Goal: Information Seeking & Learning: Learn about a topic

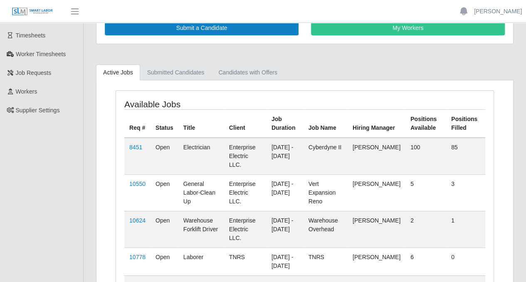
scroll to position [83, 0]
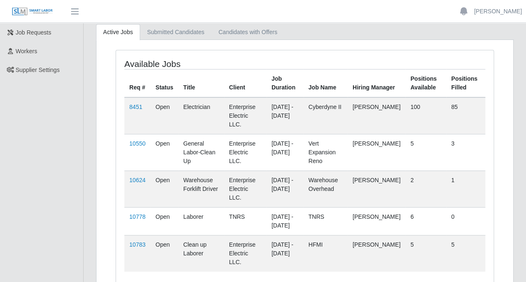
click at [138, 106] on link "8451" at bounding box center [135, 107] width 13 height 7
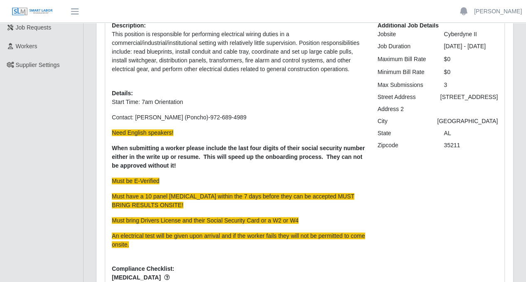
scroll to position [125, 0]
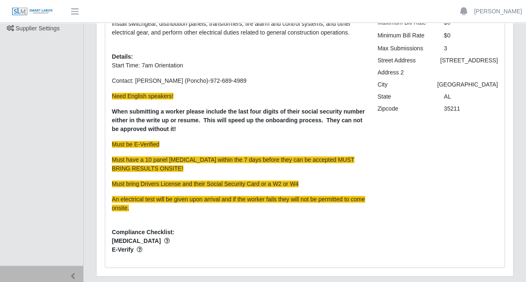
click at [172, 94] on p "Need English speakers!" at bounding box center [238, 96] width 253 height 9
drag, startPoint x: 111, startPoint y: 95, endPoint x: 172, endPoint y: 98, distance: 60.8
click at [172, 98] on p "Need English speakers!" at bounding box center [238, 96] width 253 height 9
click at [177, 96] on p "Need English speakers!" at bounding box center [238, 96] width 253 height 9
drag, startPoint x: 172, startPoint y: 95, endPoint x: 110, endPoint y: 94, distance: 61.9
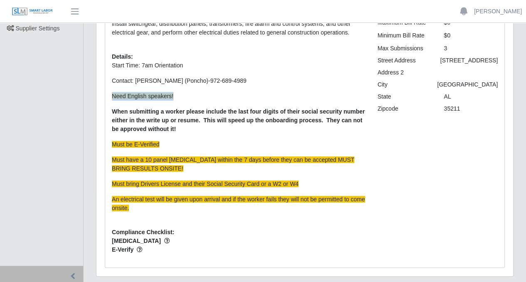
click at [110, 94] on div "Description: This position is responsible for performing electrical wiring duti…" at bounding box center [239, 123] width 266 height 276
click at [181, 96] on p "Need English speakers!" at bounding box center [238, 96] width 253 height 9
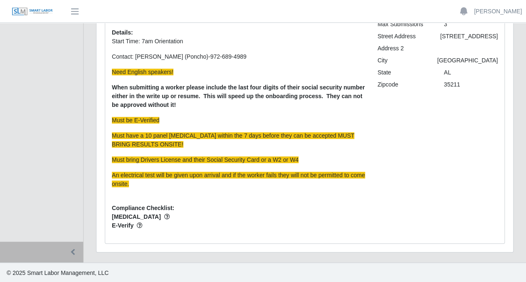
scroll to position [0, 0]
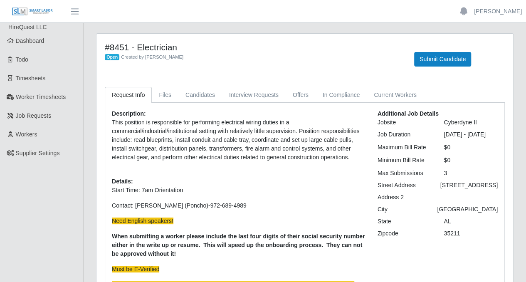
click at [32, 45] on link "Dashboard" at bounding box center [41, 41] width 83 height 19
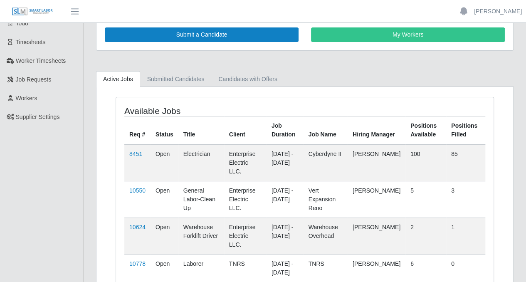
scroll to position [83, 0]
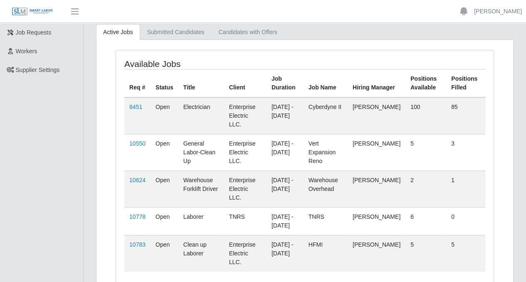
click at [141, 213] on link "10778" at bounding box center [137, 216] width 16 height 7
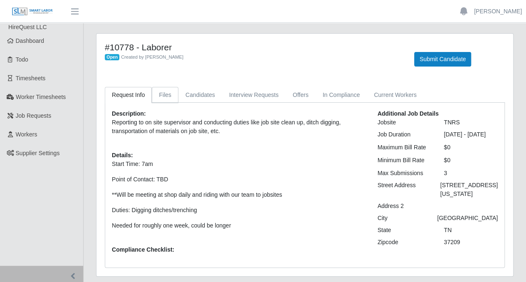
drag, startPoint x: 159, startPoint y: 96, endPoint x: 186, endPoint y: 96, distance: 27.4
click at [159, 96] on link "Files" at bounding box center [165, 95] width 27 height 16
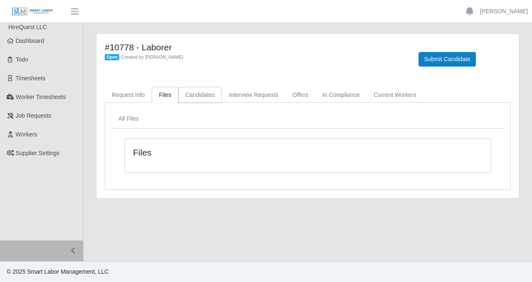
click at [193, 95] on link "Candidates" at bounding box center [200, 95] width 44 height 16
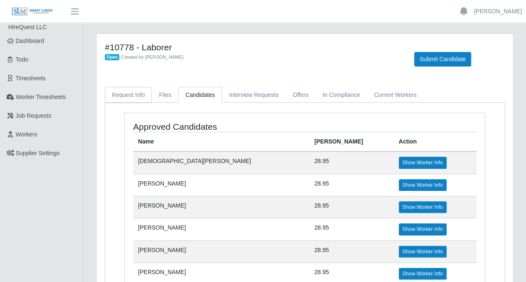
click at [142, 92] on link "Request Info" at bounding box center [128, 95] width 47 height 16
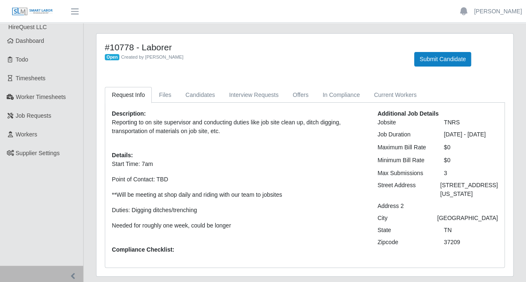
click at [52, 48] on link "Dashboard" at bounding box center [41, 41] width 83 height 19
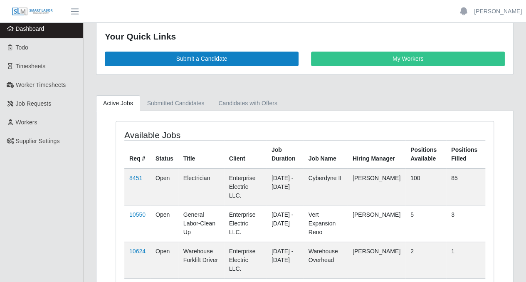
scroll to position [83, 0]
